Goal: Check status

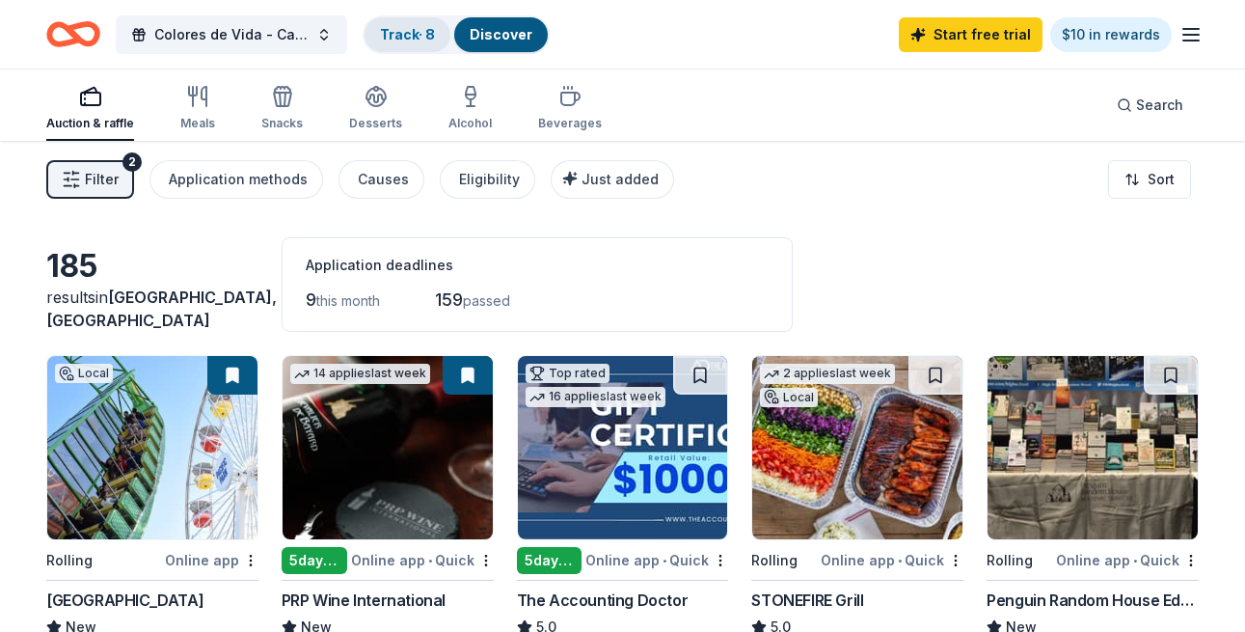
click at [398, 28] on link "Track · 8" at bounding box center [407, 34] width 55 height 16
click at [409, 32] on link "Track · 8" at bounding box center [407, 34] width 55 height 16
click at [406, 40] on link "Track · 8" at bounding box center [407, 34] width 55 height 16
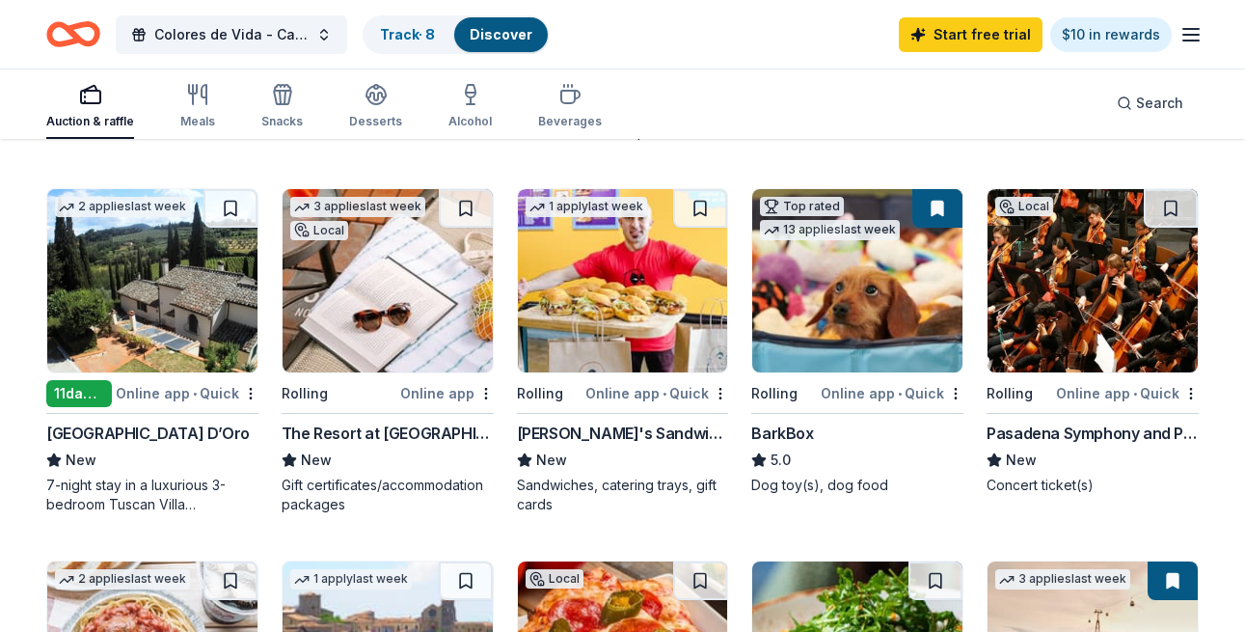
scroll to position [546, 0]
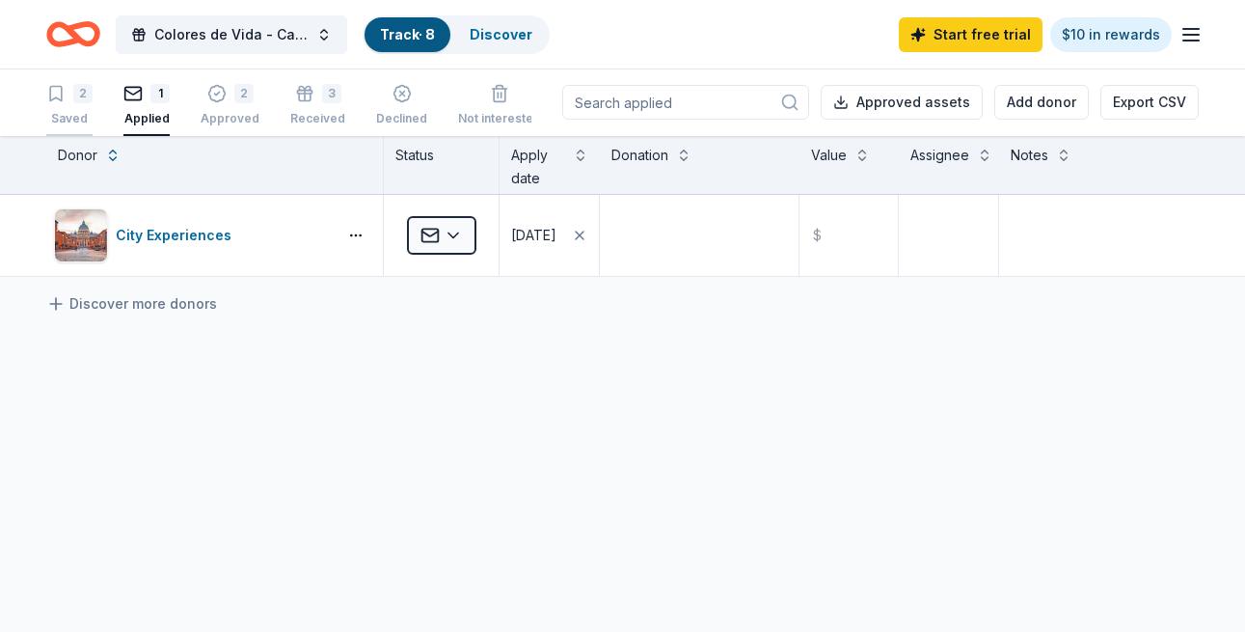
click at [66, 100] on div "2" at bounding box center [69, 93] width 46 height 19
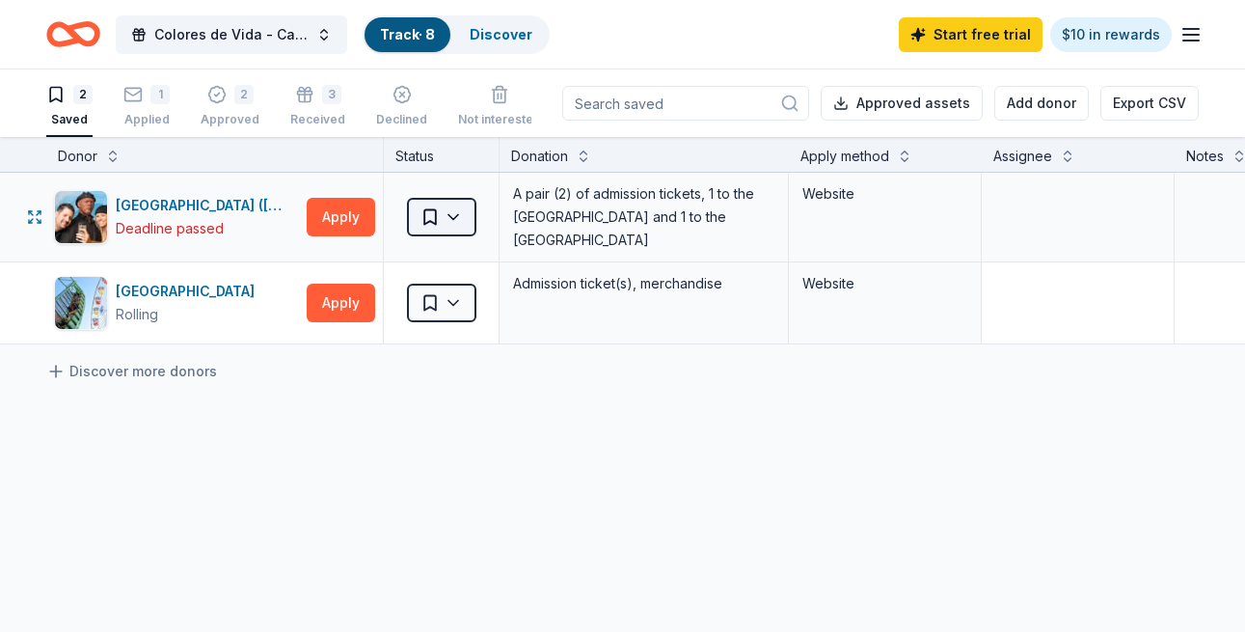
click at [462, 222] on html "Colores de Vida - Casa de la Familia Gala Track · 8 Discover Start free trial $…" at bounding box center [622, 316] width 1245 height 632
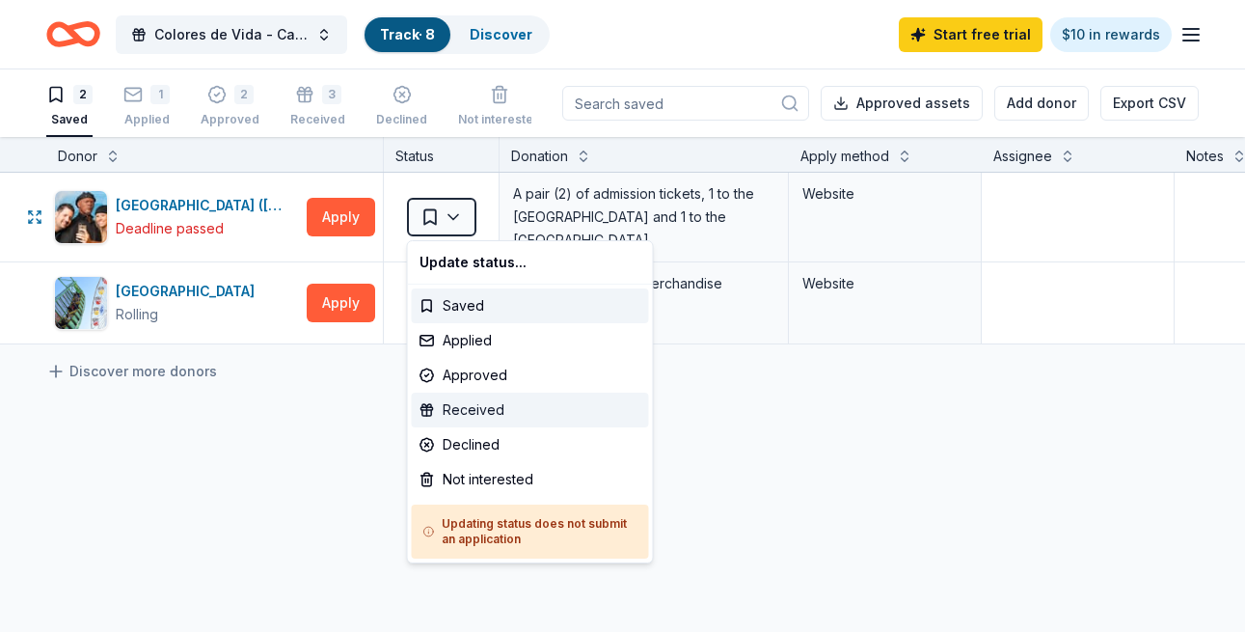
click at [479, 410] on div "Received" at bounding box center [530, 409] width 237 height 35
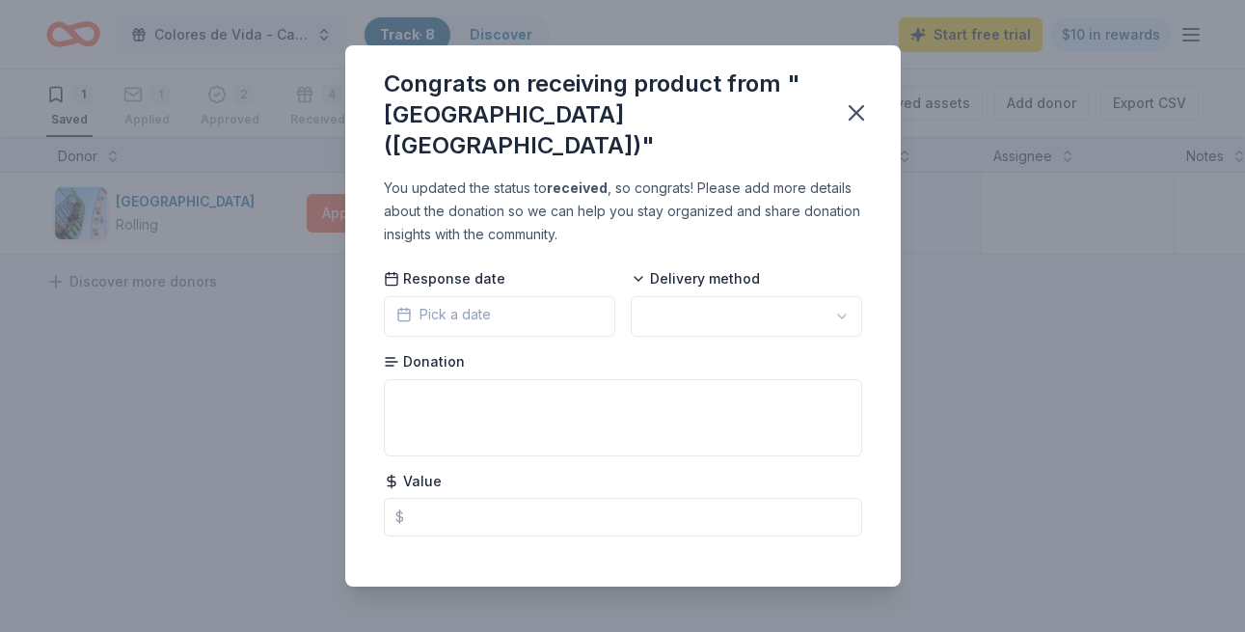
scroll to position [19, 0]
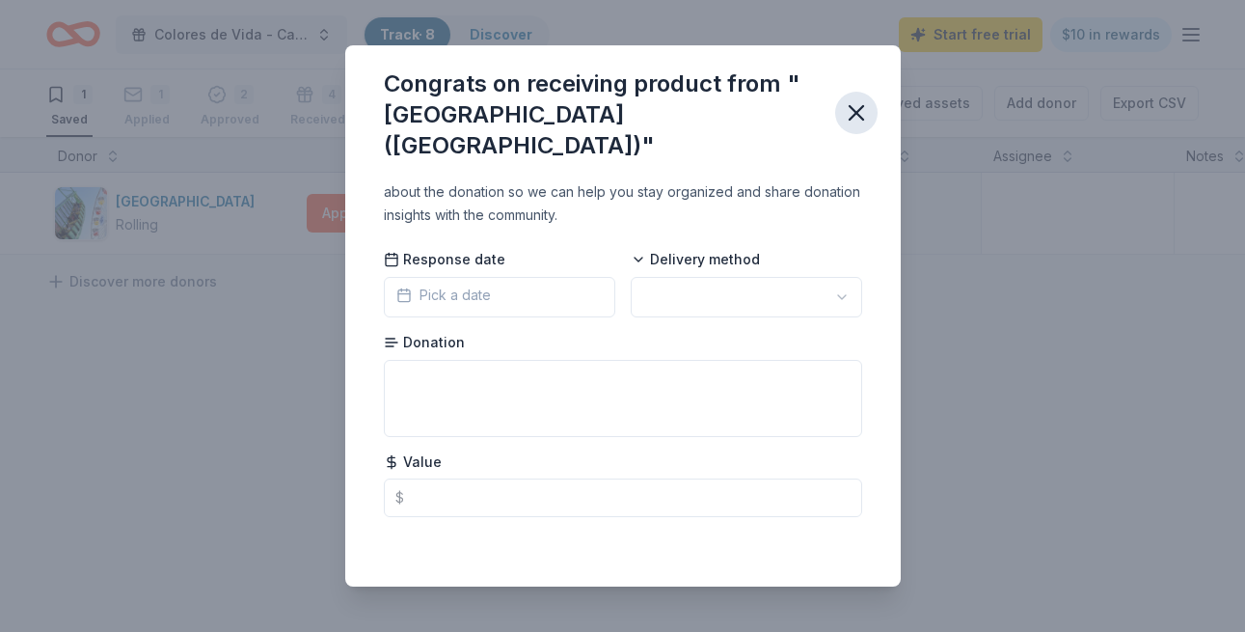
click at [857, 121] on icon "button" at bounding box center [856, 112] width 27 height 27
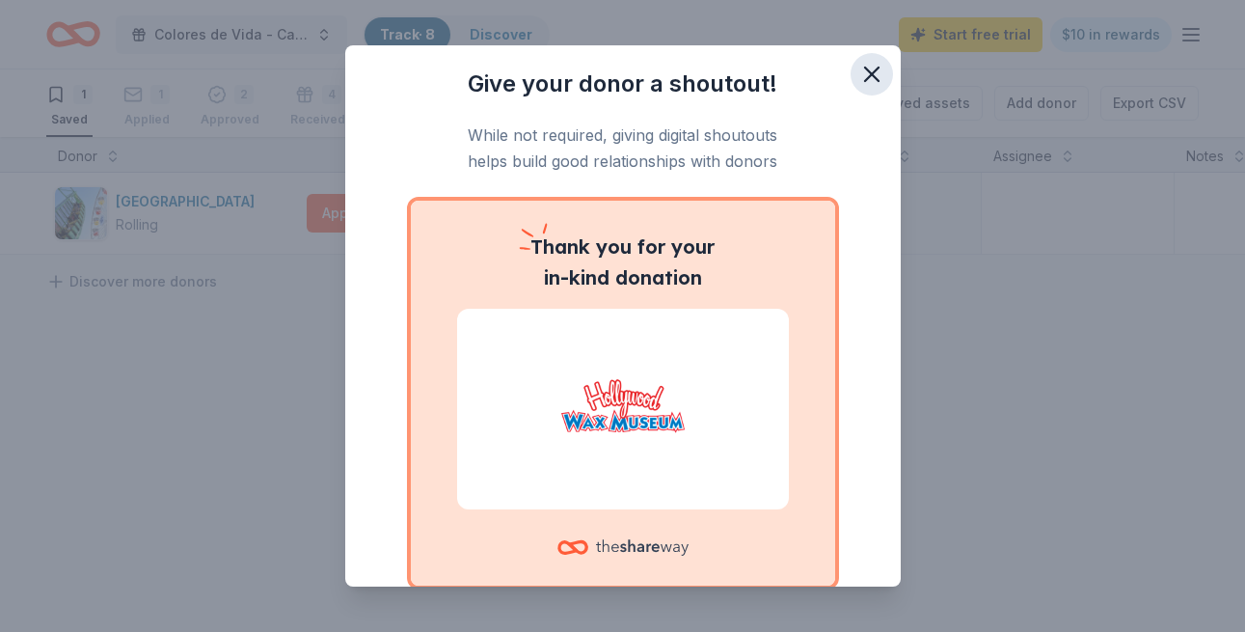
click at [869, 65] on icon "button" at bounding box center [871, 74] width 27 height 27
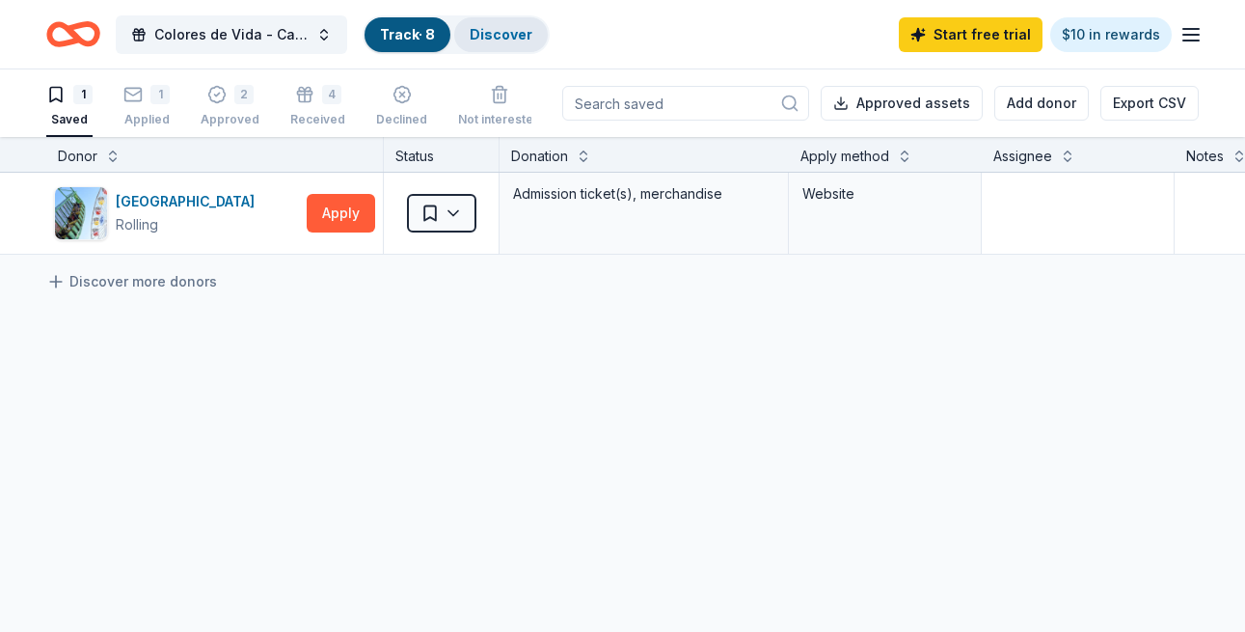
click at [488, 33] on link "Discover" at bounding box center [501, 34] width 63 height 16
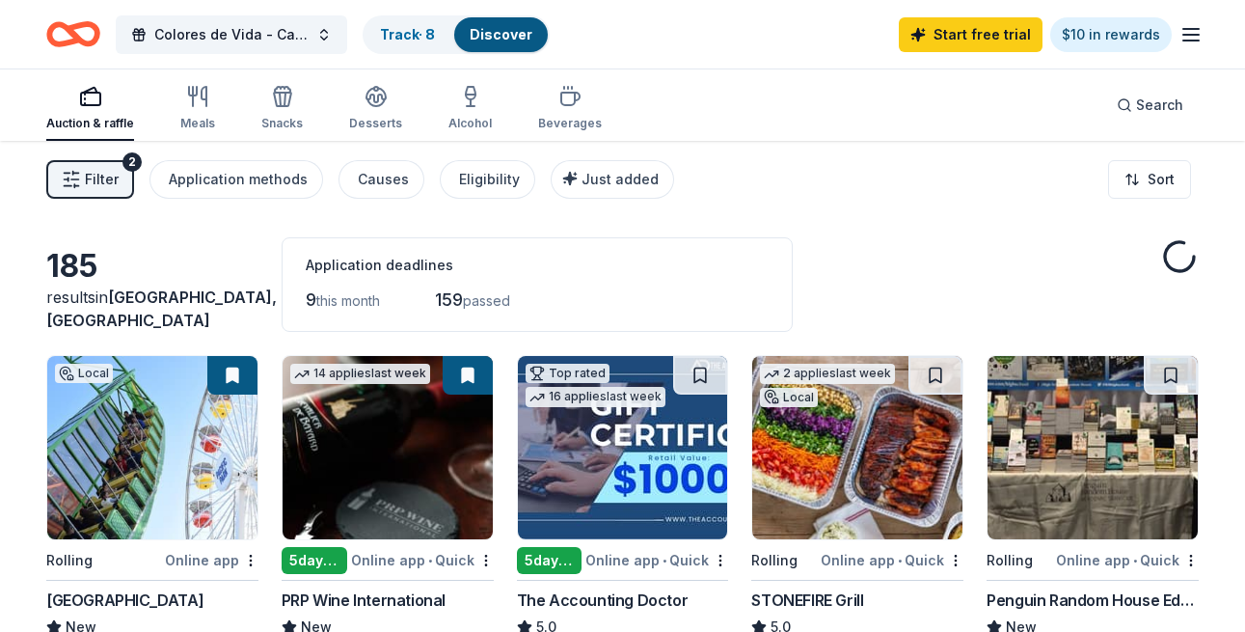
click at [520, 40] on link "Discover" at bounding box center [501, 34] width 63 height 16
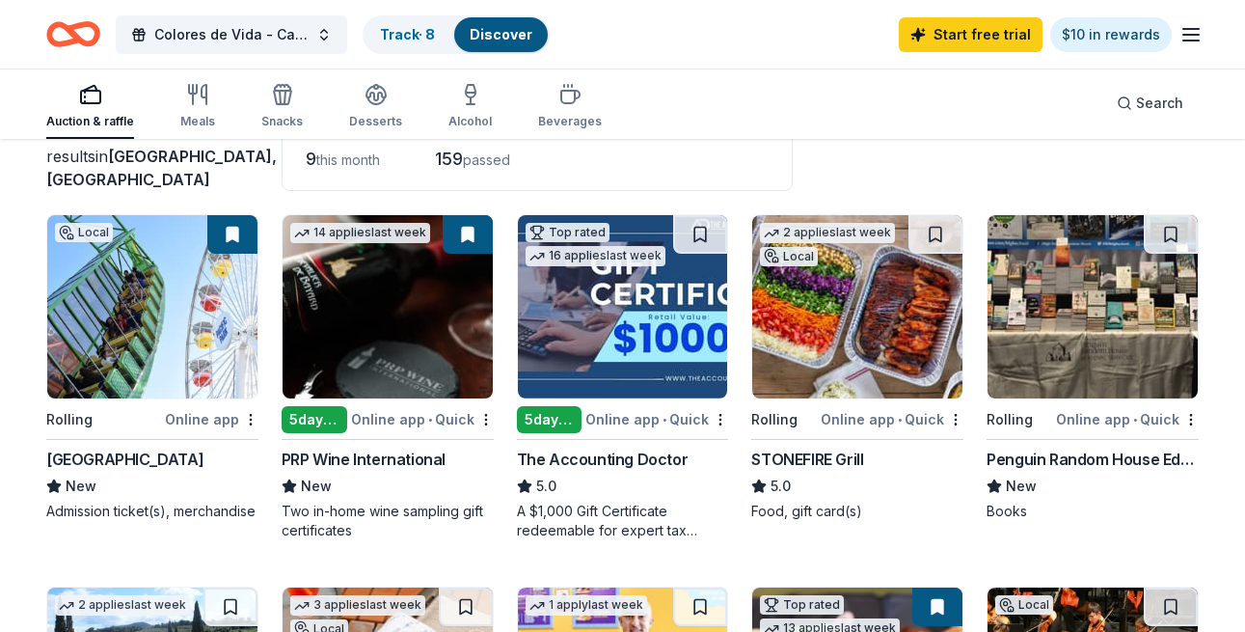
scroll to position [1, 0]
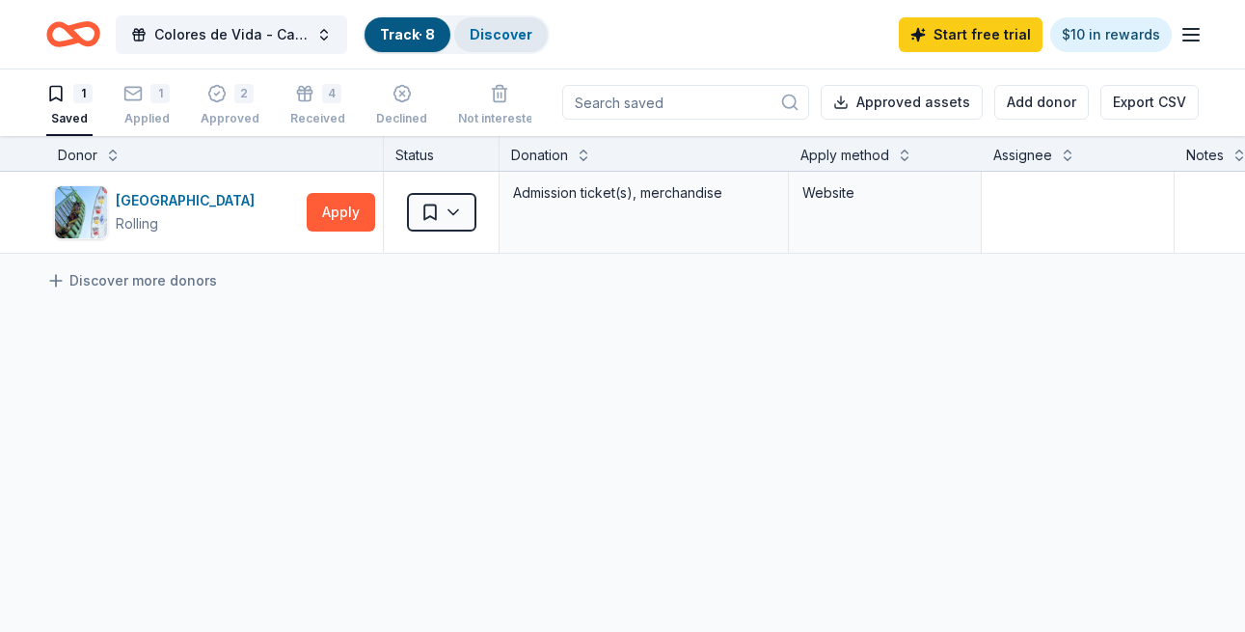
click at [514, 39] on link "Discover" at bounding box center [501, 34] width 63 height 16
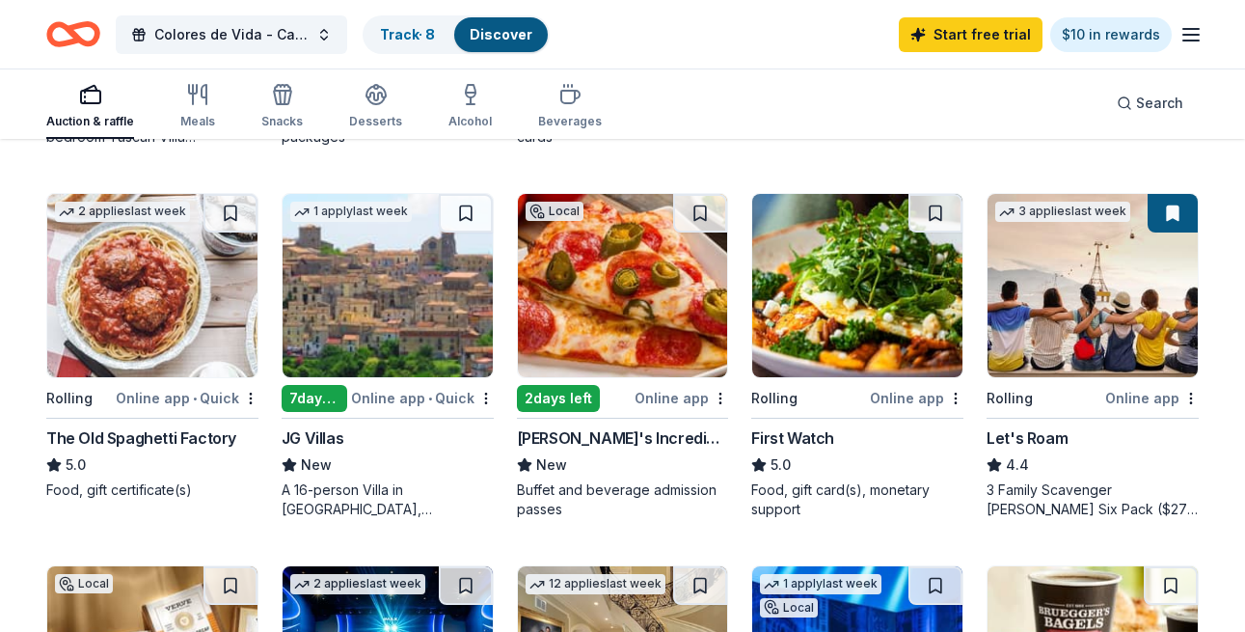
scroll to position [908, 0]
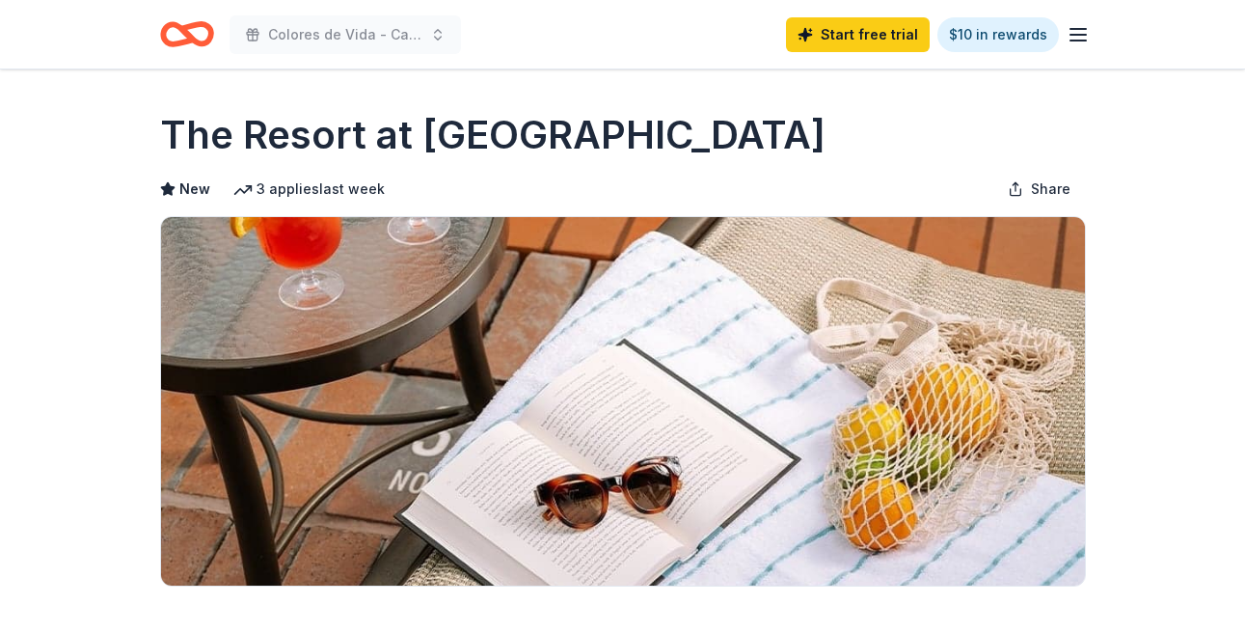
scroll to position [342, 0]
